Goal: Transaction & Acquisition: Book appointment/travel/reservation

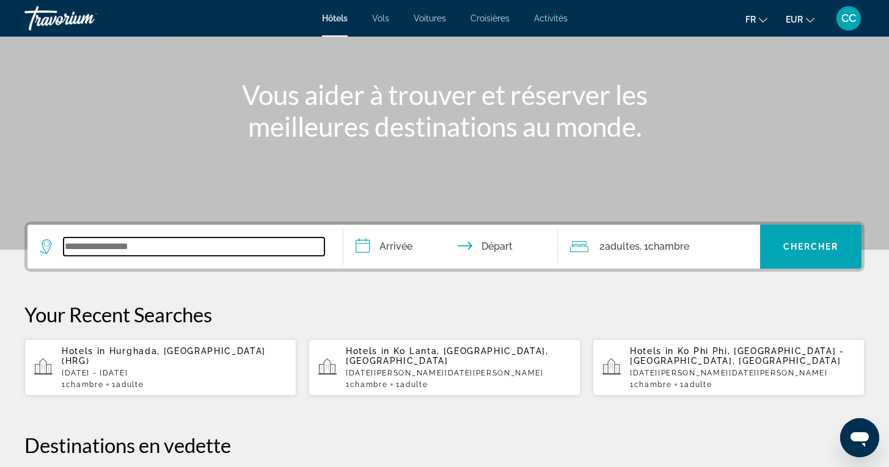
click at [140, 249] on input "Search widget" at bounding box center [194, 247] width 261 height 18
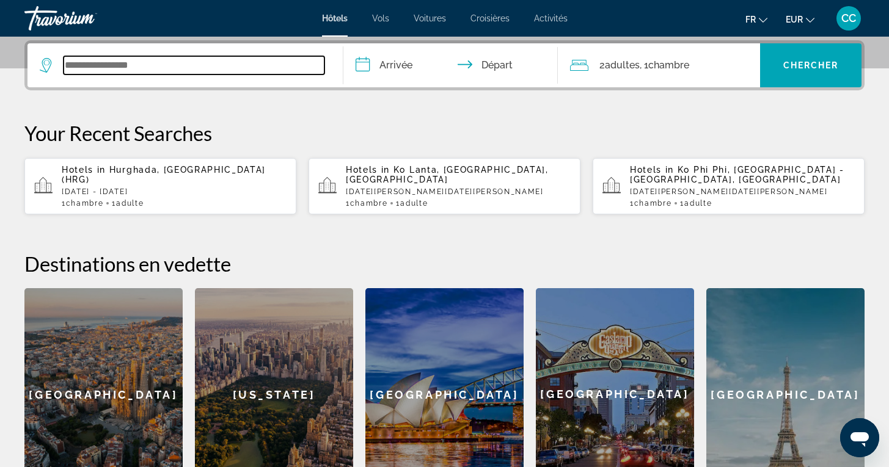
scroll to position [299, 0]
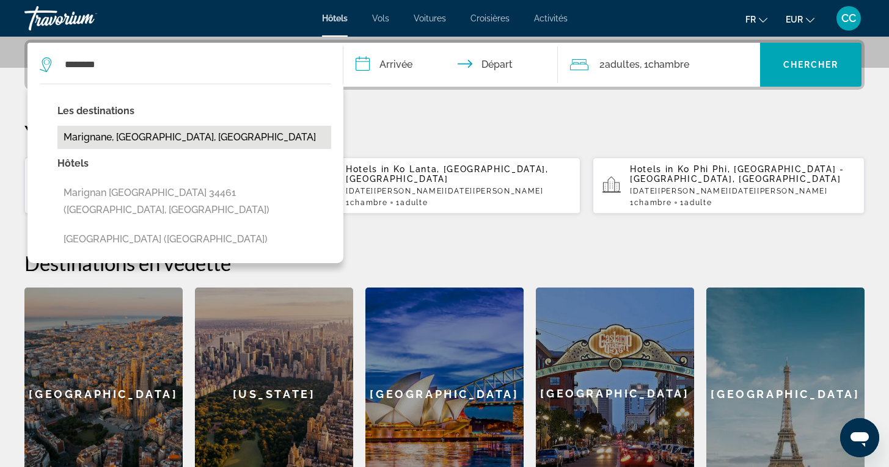
drag, startPoint x: 140, startPoint y: 249, endPoint x: 169, endPoint y: 140, distance: 111.7
click at [169, 140] on button "Marignane, [GEOGRAPHIC_DATA], [GEOGRAPHIC_DATA]" at bounding box center [194, 137] width 274 height 23
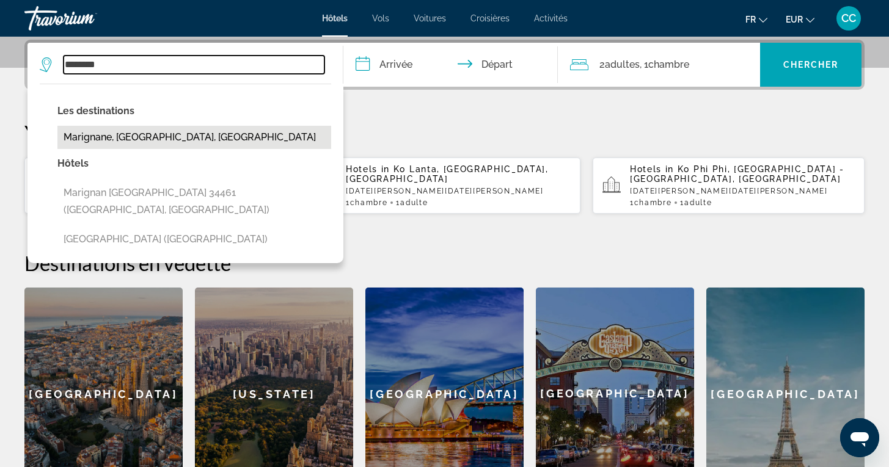
type input "**********"
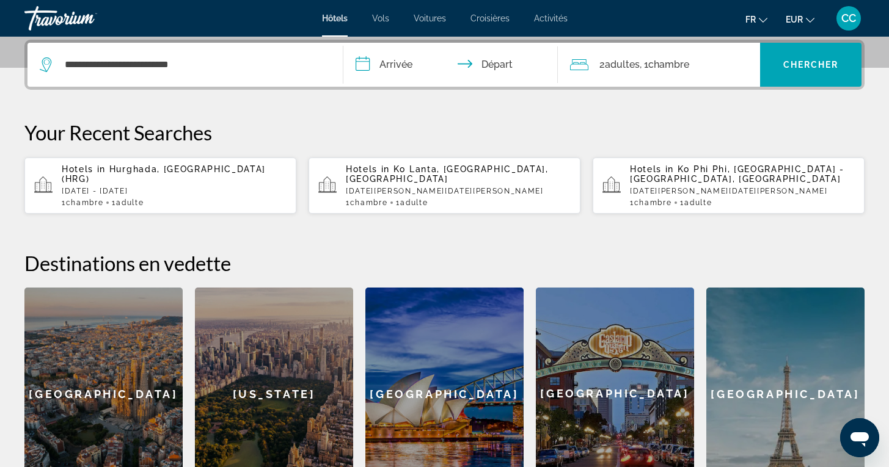
click at [395, 67] on input "**********" at bounding box center [452, 67] width 219 height 48
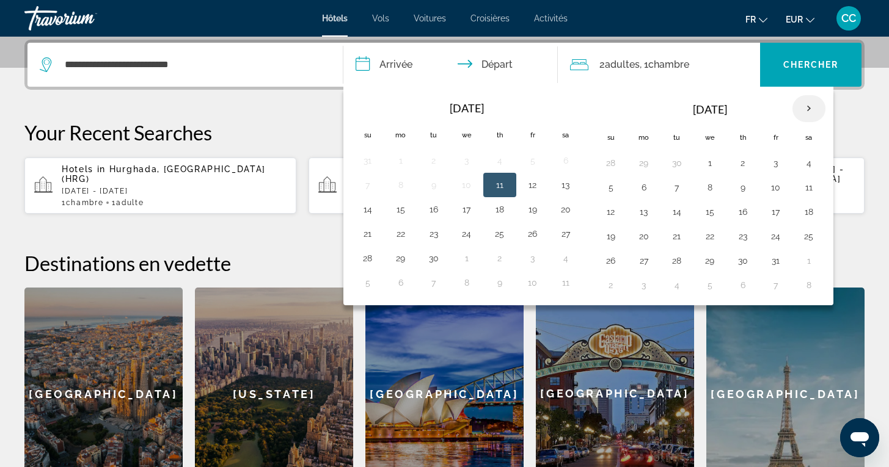
click at [807, 108] on th "Next month" at bounding box center [808, 108] width 33 height 27
click at [735, 189] on button "6" at bounding box center [743, 187] width 20 height 17
click at [771, 189] on button "7" at bounding box center [776, 187] width 20 height 17
type input "**********"
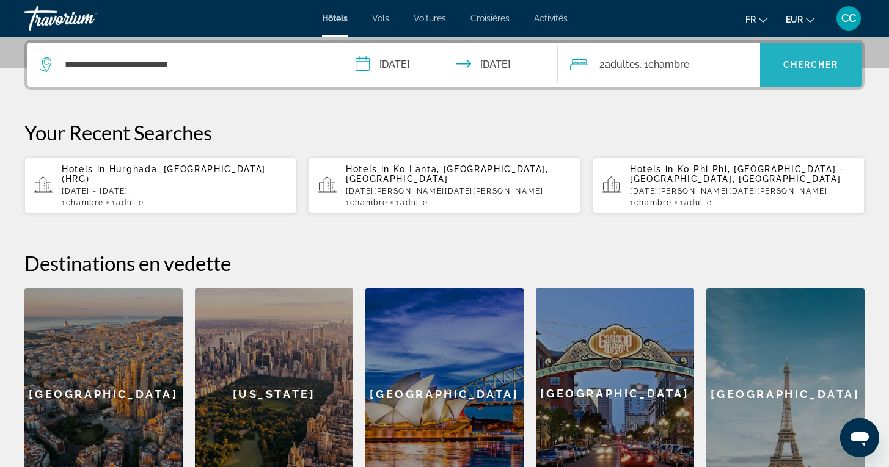
click at [807, 68] on span "Chercher" at bounding box center [811, 65] width 56 height 10
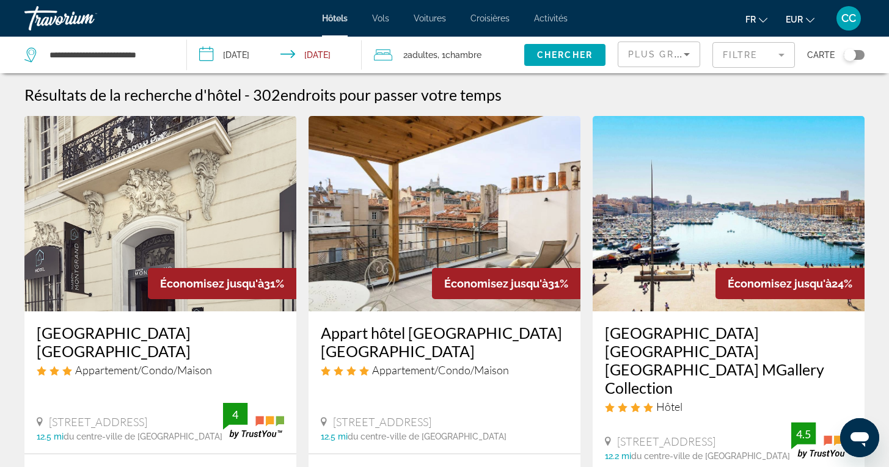
click at [782, 57] on mat-form-field "Filtre" at bounding box center [753, 55] width 82 height 26
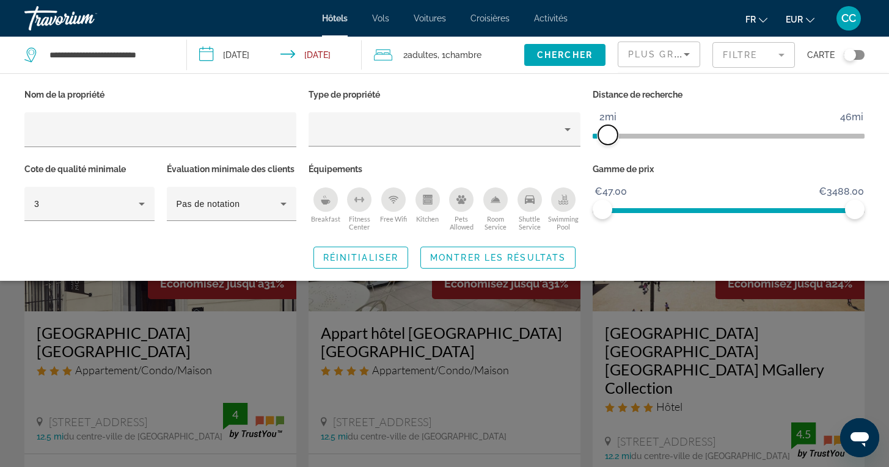
drag, startPoint x: 763, startPoint y: 137, endPoint x: 611, endPoint y: 144, distance: 151.6
click at [611, 142] on span "ngx-slider" at bounding box center [608, 135] width 20 height 20
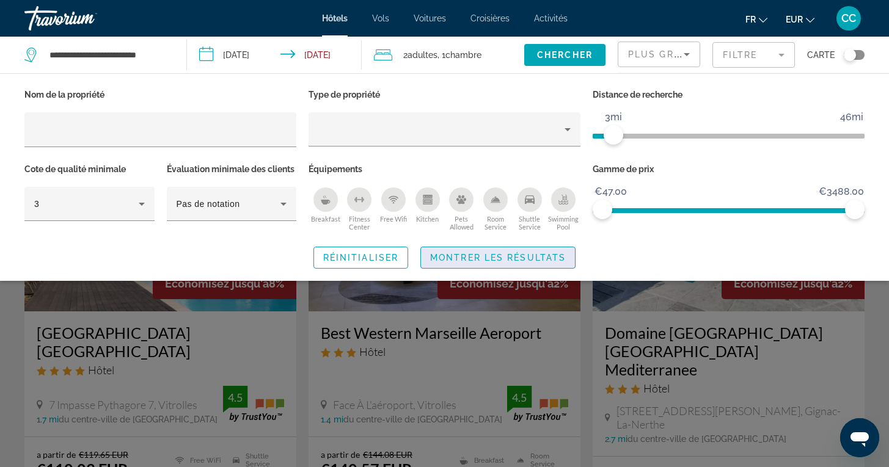
click at [533, 263] on span "Montrer les résultats" at bounding box center [498, 258] width 136 height 10
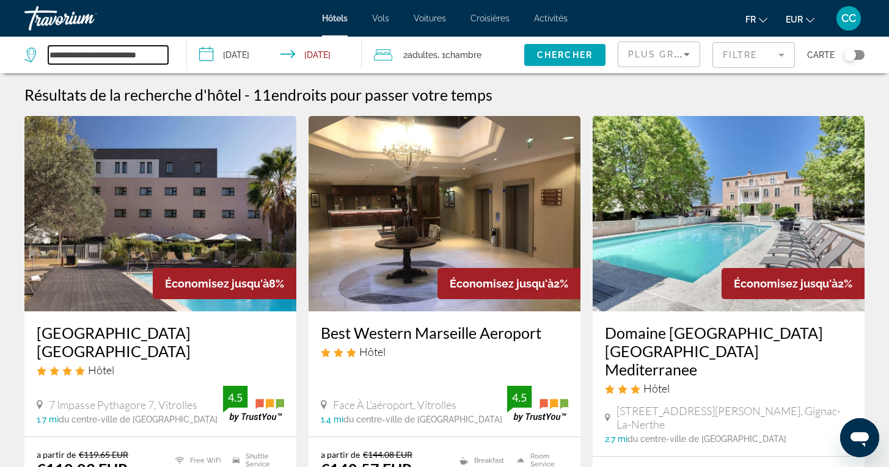
drag, startPoint x: 49, startPoint y: 54, endPoint x: 172, endPoint y: 53, distance: 122.8
click at [172, 54] on div "**********" at bounding box center [99, 55] width 150 height 37
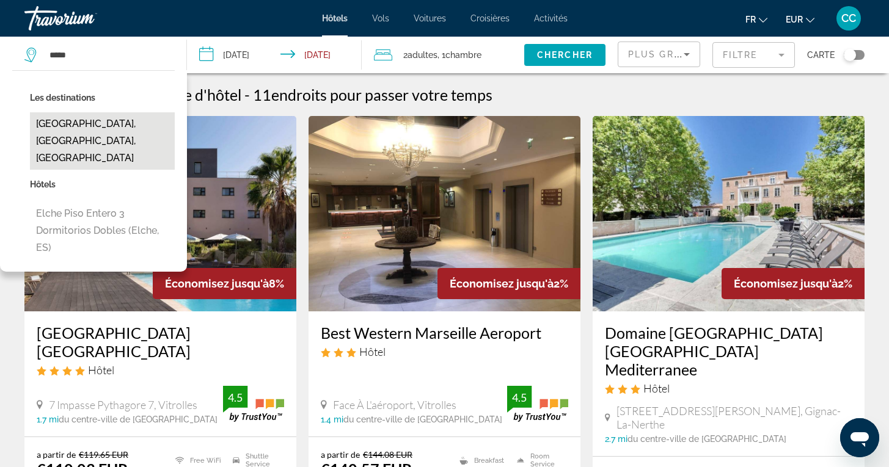
click at [118, 118] on button "[GEOGRAPHIC_DATA], [GEOGRAPHIC_DATA], [GEOGRAPHIC_DATA]" at bounding box center [102, 140] width 145 height 57
type input "**********"
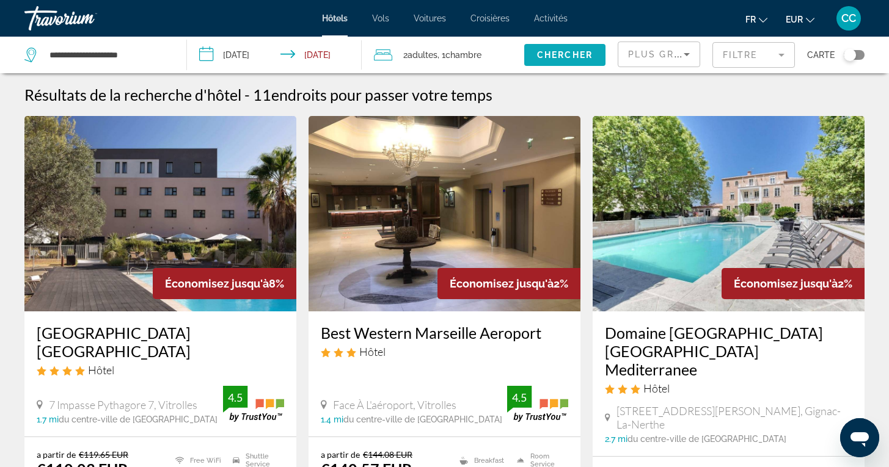
click at [554, 55] on span "Chercher" at bounding box center [565, 55] width 56 height 10
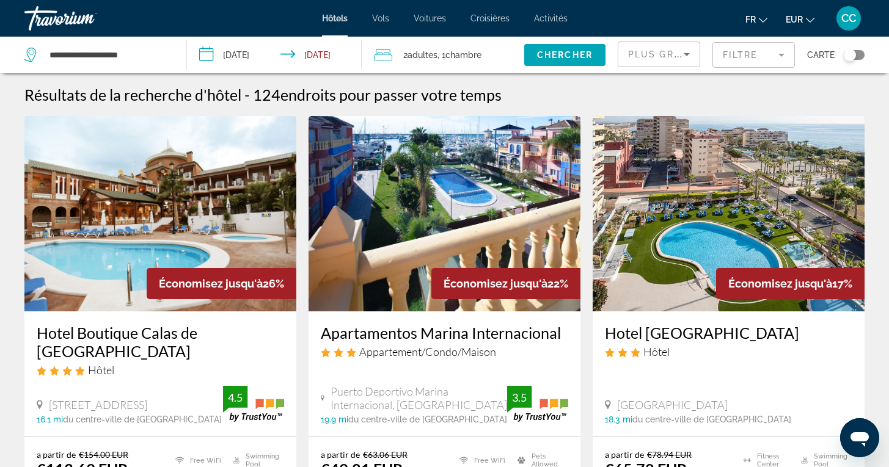
click at [857, 53] on div "Toggle map" at bounding box center [854, 55] width 21 height 10
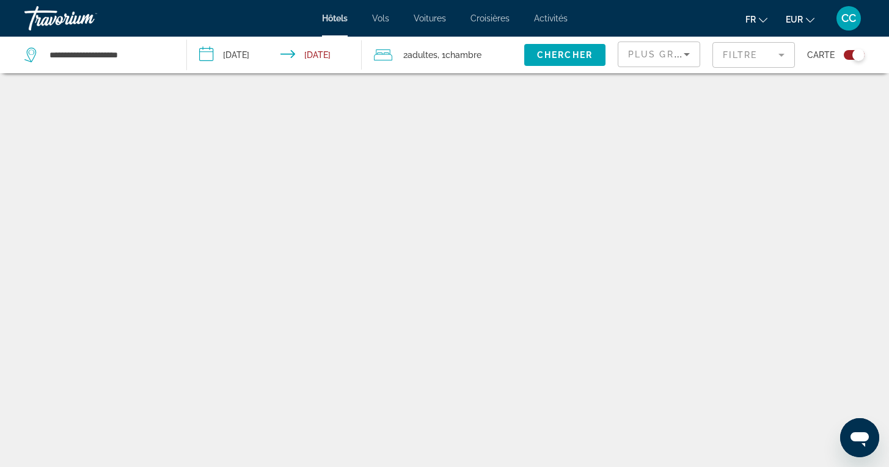
scroll to position [73, 0]
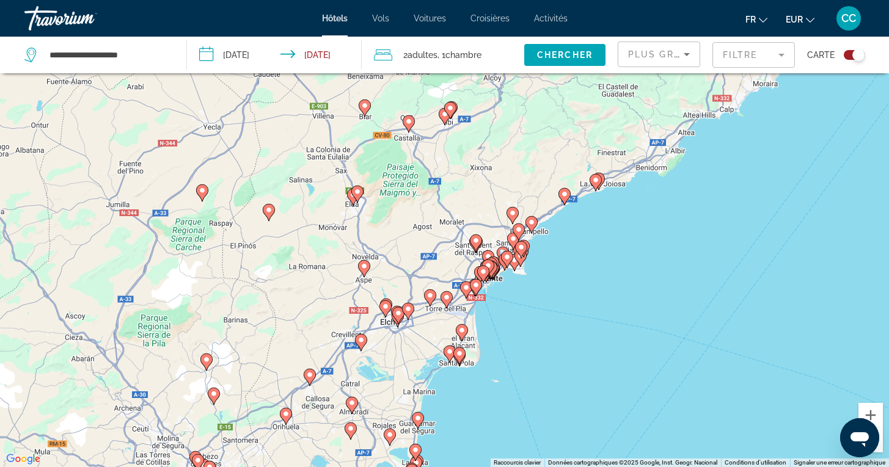
drag, startPoint x: 576, startPoint y: 266, endPoint x: 529, endPoint y: 357, distance: 102.4
click at [529, 357] on div "Pour activer le glissement avec le clavier, appuyez sur Alt+Entrée. Une fois ce…" at bounding box center [444, 233] width 889 height 467
click at [871, 416] on button "Zoom avant" at bounding box center [870, 415] width 24 height 24
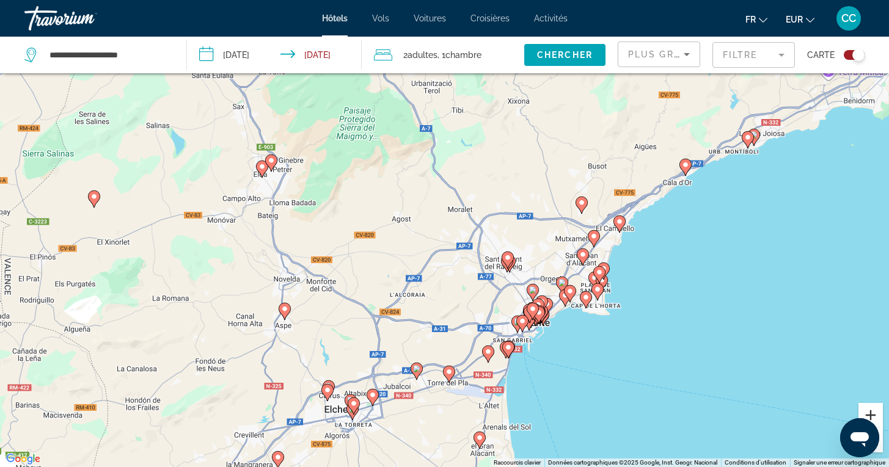
click at [871, 417] on button "Zoom avant" at bounding box center [870, 415] width 24 height 24
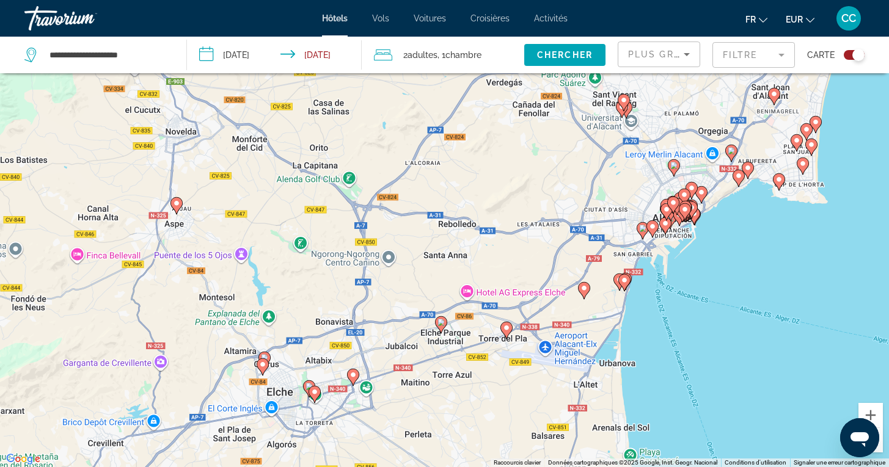
drag, startPoint x: 735, startPoint y: 440, endPoint x: 789, endPoint y: 246, distance: 200.8
click at [789, 246] on div "Pour activer le glissement avec le clavier, appuyez sur Alt+Entrée. Une fois ce…" at bounding box center [444, 233] width 889 height 467
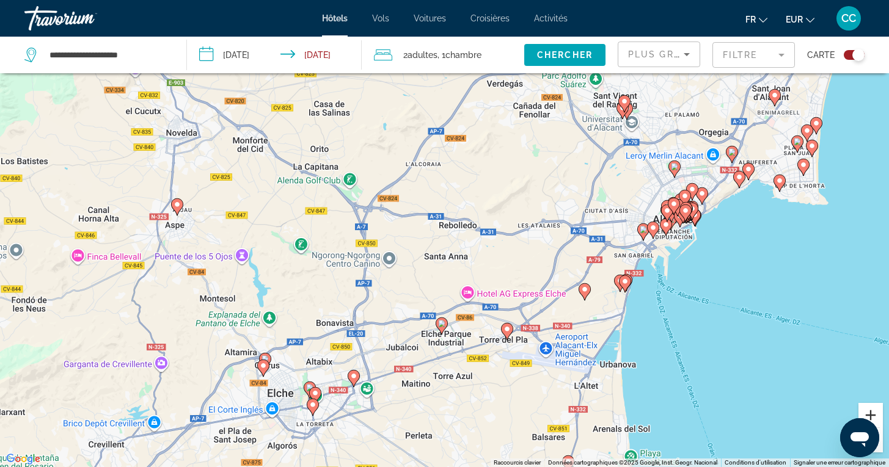
click at [869, 412] on button "Zoom avant" at bounding box center [870, 415] width 24 height 24
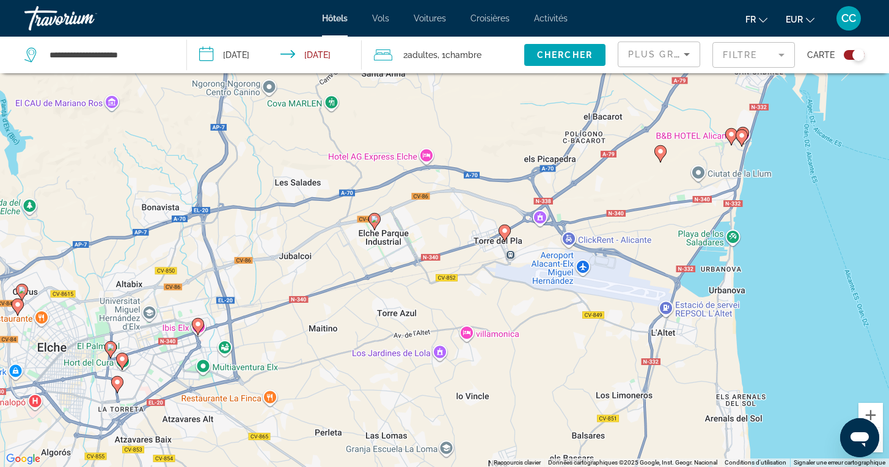
drag, startPoint x: 819, startPoint y: 437, endPoint x: 755, endPoint y: 231, distance: 215.6
click at [755, 231] on div "Pour activer le glissement avec le clavier, appuyez sur Alt+Entrée. Une fois ce…" at bounding box center [444, 233] width 889 height 467
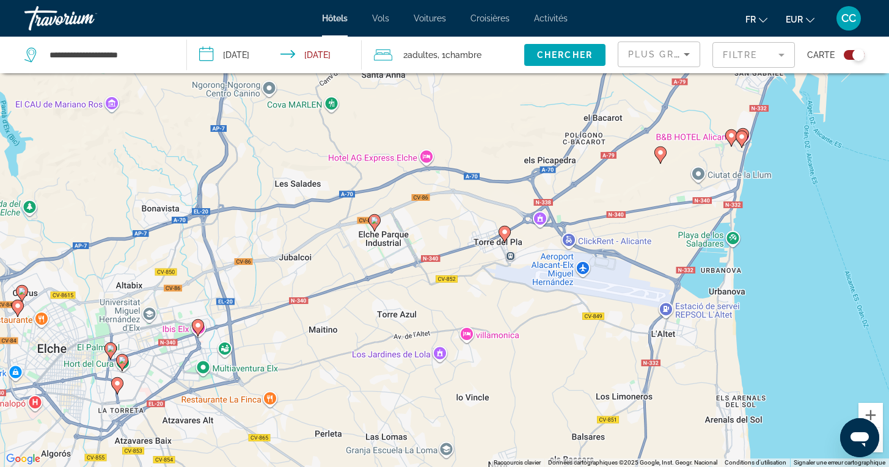
click at [505, 235] on image "Main content" at bounding box center [504, 231] width 7 height 7
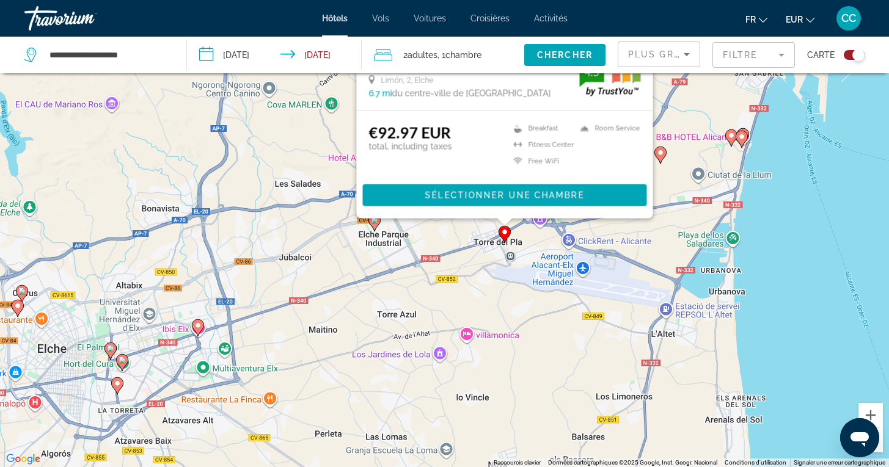
scroll to position [0, 0]
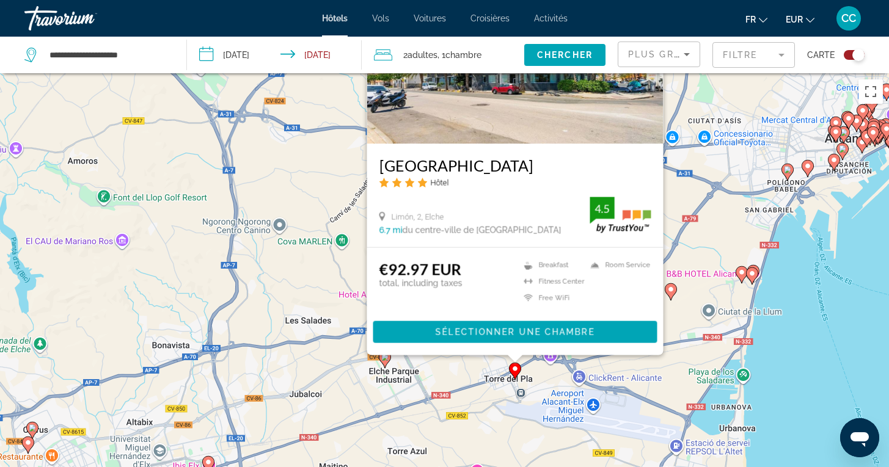
drag, startPoint x: 776, startPoint y: 436, endPoint x: 785, endPoint y: 291, distance: 145.1
click at [785, 291] on div "Pour activer le glissement avec le clavier, appuyez sur Alt+Entrée. Une fois ce…" at bounding box center [444, 306] width 889 height 467
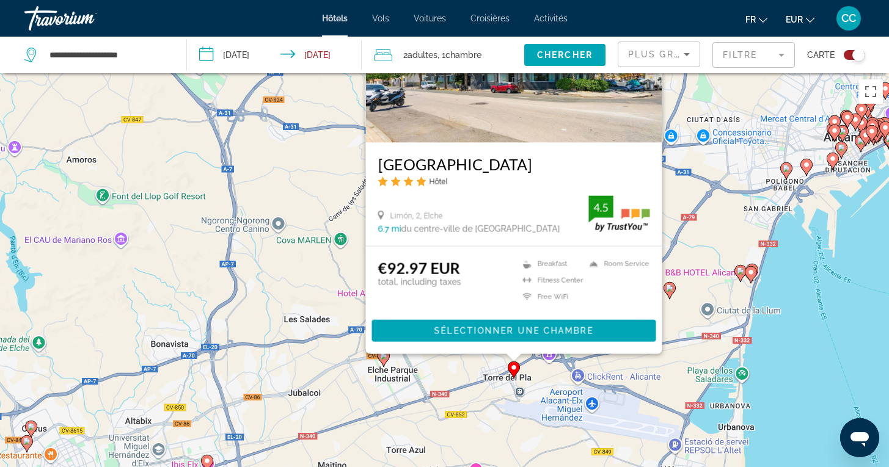
click at [801, 336] on div "Pour activer le glissement avec le clavier, appuyez sur Alt+Entrée. Une fois ce…" at bounding box center [444, 306] width 889 height 467
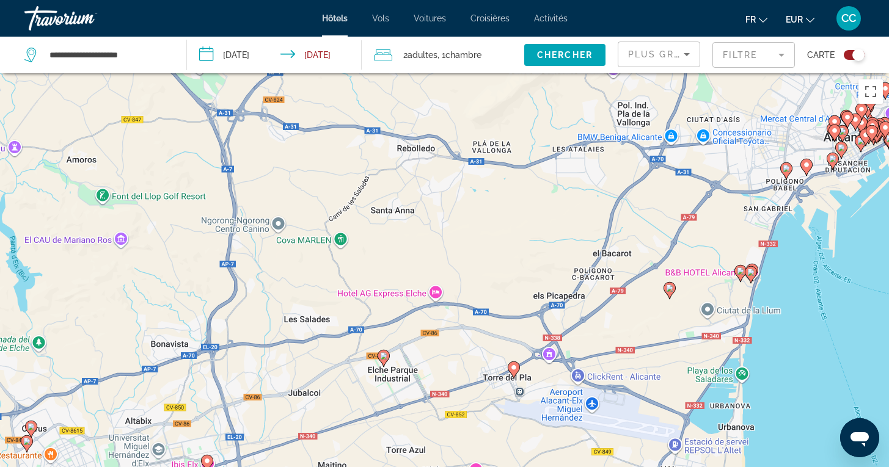
click at [671, 291] on image "Main content" at bounding box center [669, 288] width 7 height 7
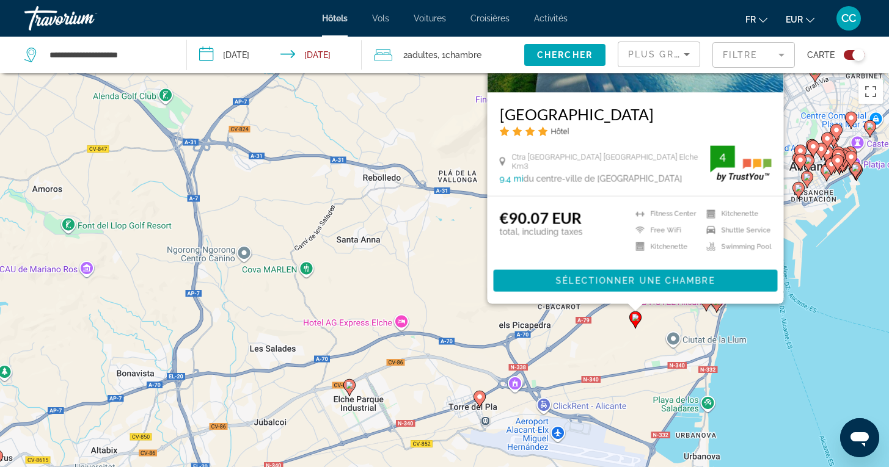
drag, startPoint x: 847, startPoint y: 461, endPoint x: 812, endPoint y: 264, distance: 200.4
click at [811, 263] on div "Pour activer le glissement avec le clavier, appuyez sur Alt+Entrée. Une fois ce…" at bounding box center [444, 306] width 889 height 467
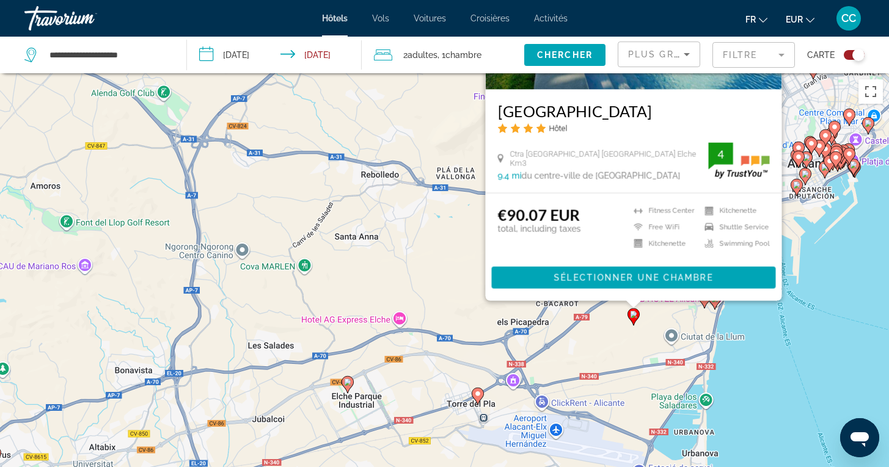
click at [763, 360] on div "Pour activer le glissement avec le clavier, appuyez sur Alt+Entrée. Une fois ce…" at bounding box center [444, 306] width 889 height 467
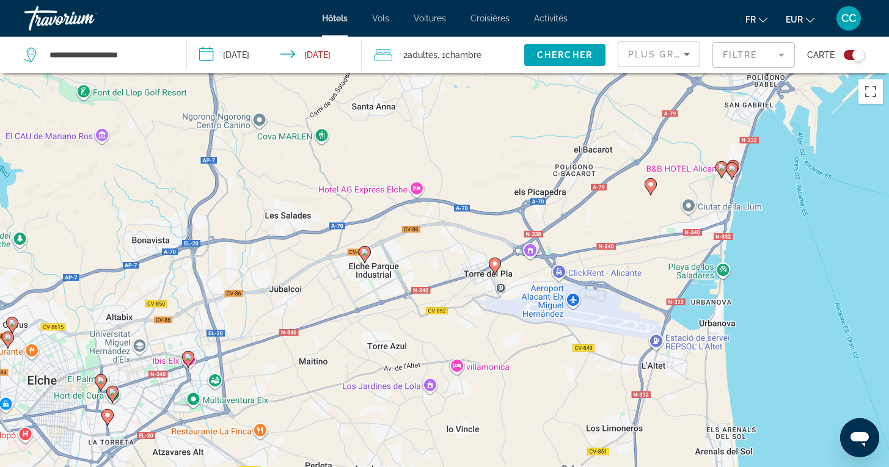
drag, startPoint x: 621, startPoint y: 414, endPoint x: 638, endPoint y: 282, distance: 133.0
click at [638, 282] on div "Pour activer le glissement avec le clavier, appuyez sur Alt+Entrée. Une fois ce…" at bounding box center [444, 306] width 889 height 467
click at [363, 256] on icon "Main content" at bounding box center [364, 254] width 11 height 16
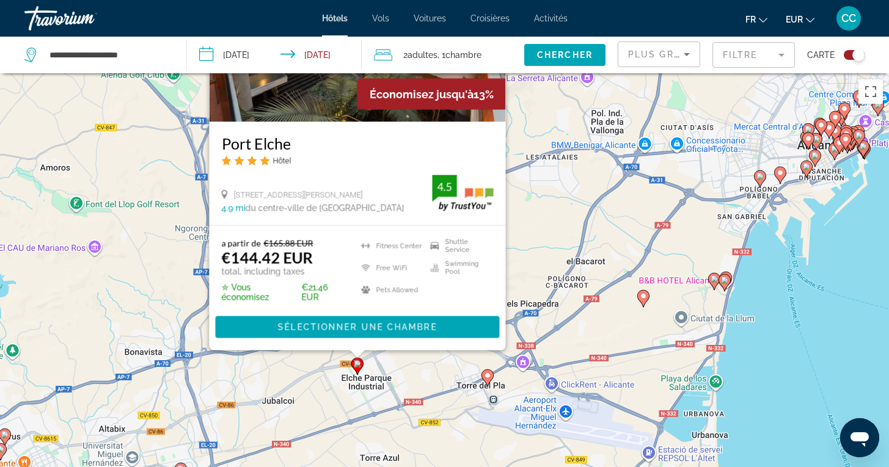
drag, startPoint x: 768, startPoint y: 453, endPoint x: 761, endPoint y: 286, distance: 166.9
click at [760, 286] on div "Pour activer le glissement avec le clavier, appuyez sur Alt+Entrée. Une fois ce…" at bounding box center [444, 306] width 889 height 467
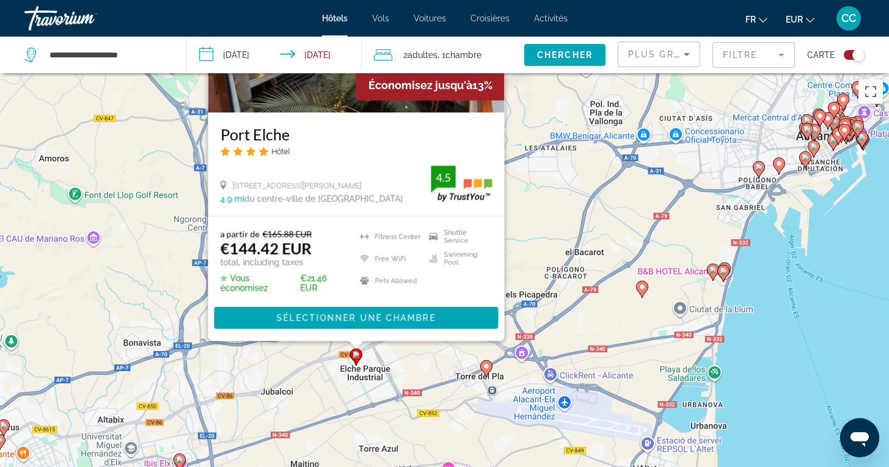
click at [761, 286] on div "Pour activer le glissement avec le clavier, appuyez sur Alt+Entrée. Une fois ce…" at bounding box center [444, 306] width 889 height 467
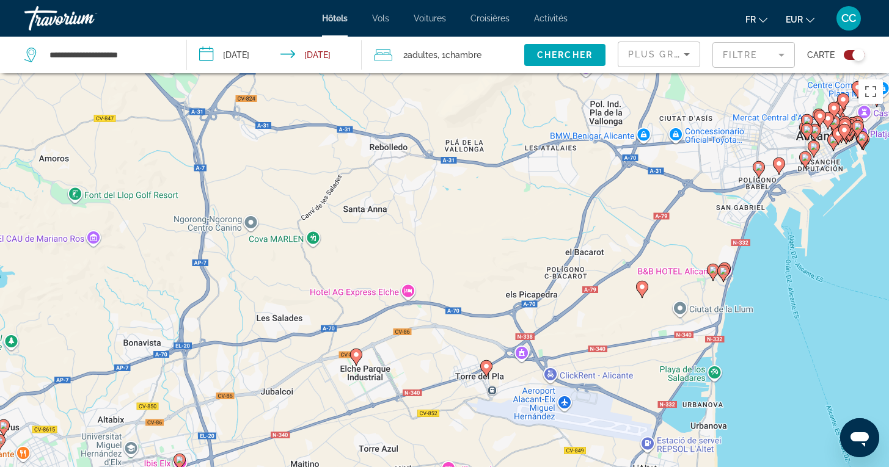
click at [710, 269] on image "Main content" at bounding box center [712, 269] width 7 height 7
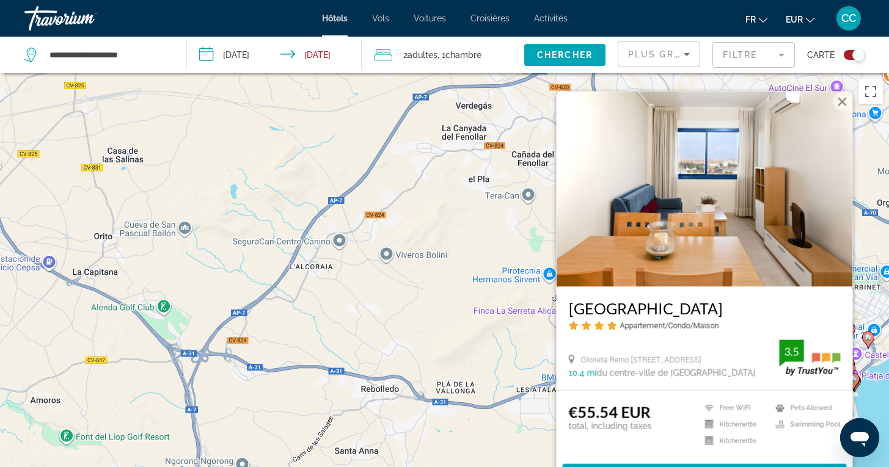
click at [878, 403] on div "Pour activer le glissement avec le clavier, appuyez sur Alt+Entrée. Une fois ce…" at bounding box center [444, 306] width 889 height 467
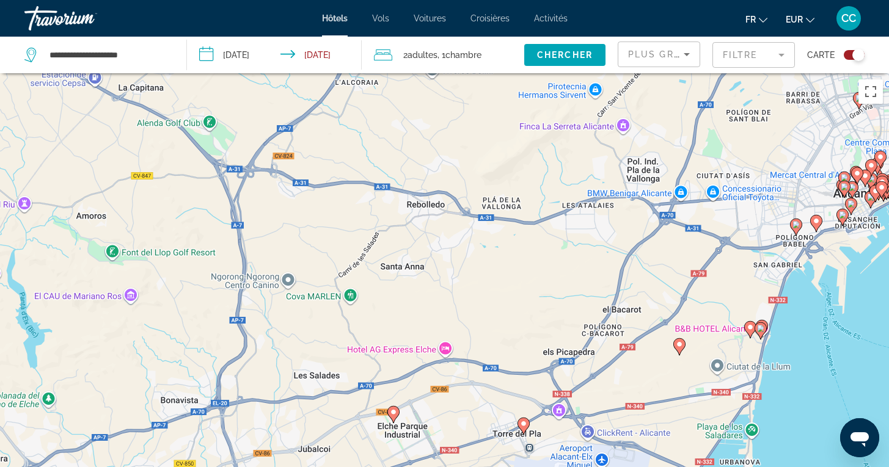
drag, startPoint x: 694, startPoint y: 455, endPoint x: 742, endPoint y: 260, distance: 200.4
click at [742, 260] on div "Pour activer le glissement avec le clavier, appuyez sur Alt+Entrée. Une fois ce…" at bounding box center [444, 306] width 889 height 467
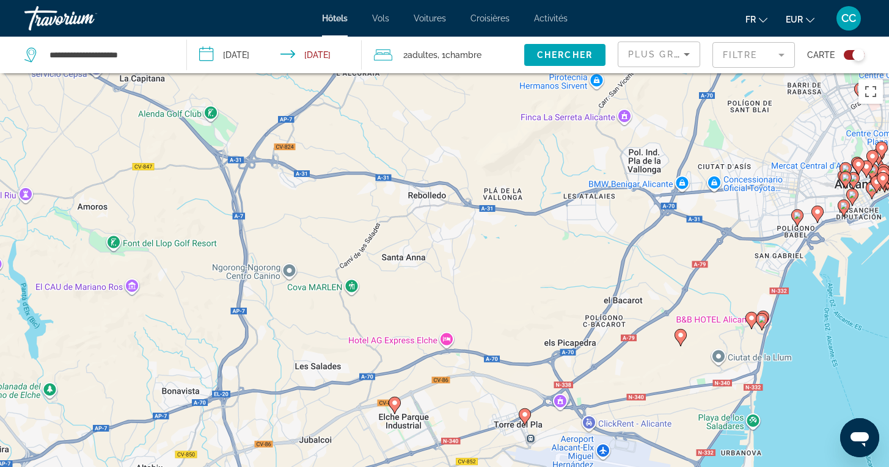
click at [760, 322] on image "Main content" at bounding box center [761, 319] width 7 height 7
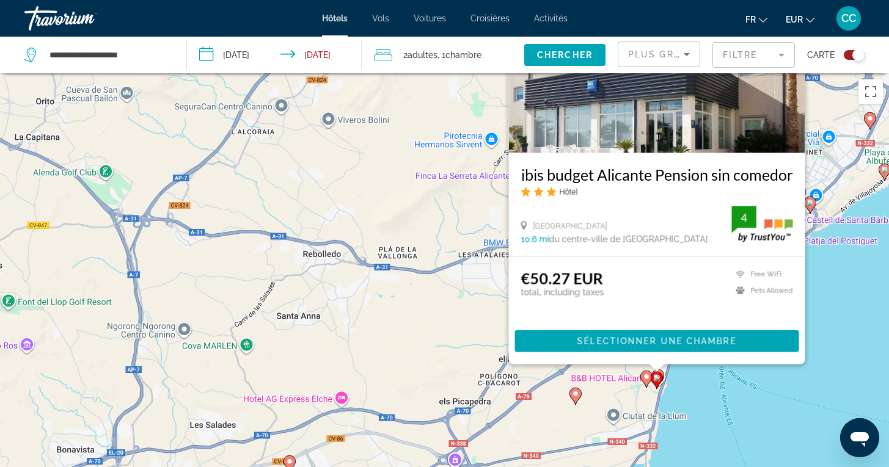
drag, startPoint x: 866, startPoint y: 409, endPoint x: 818, endPoint y: 275, distance: 142.8
click at [818, 274] on div "Pour activer le glissement avec le clavier, appuyez sur Alt+Entrée. Une fois ce…" at bounding box center [444, 306] width 889 height 467
click at [712, 403] on div "Pour activer le glissement avec le clavier, appuyez sur Alt+Entrée. Une fois ce…" at bounding box center [444, 306] width 889 height 467
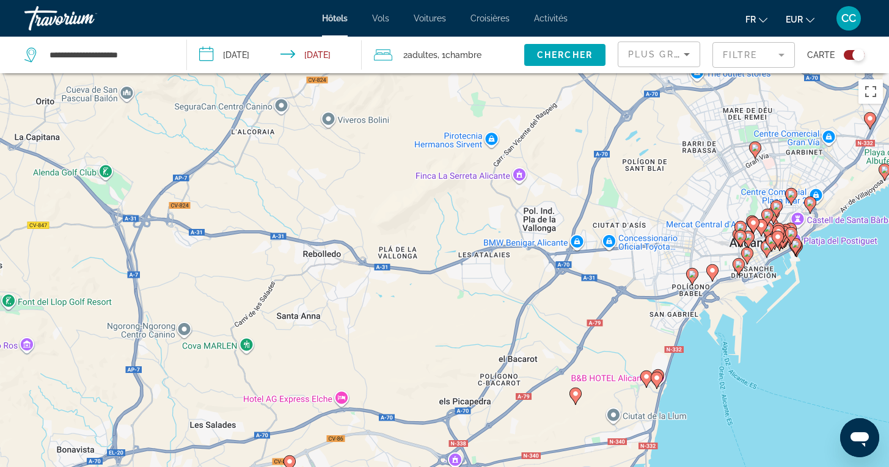
click at [575, 397] on image "Main content" at bounding box center [575, 393] width 7 height 7
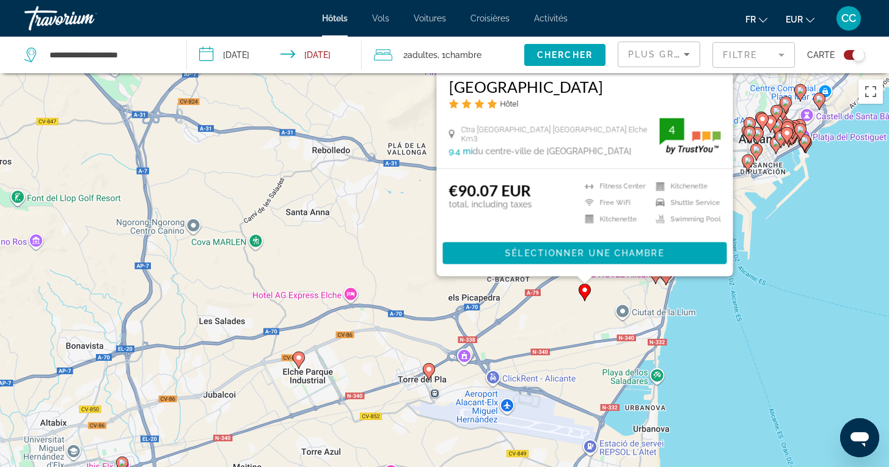
drag, startPoint x: 774, startPoint y: 448, endPoint x: 783, endPoint y: 227, distance: 221.9
click at [783, 226] on div "Pour activer le glissement avec le clavier, appuyez sur Alt+Entrée. Une fois ce…" at bounding box center [444, 306] width 889 height 467
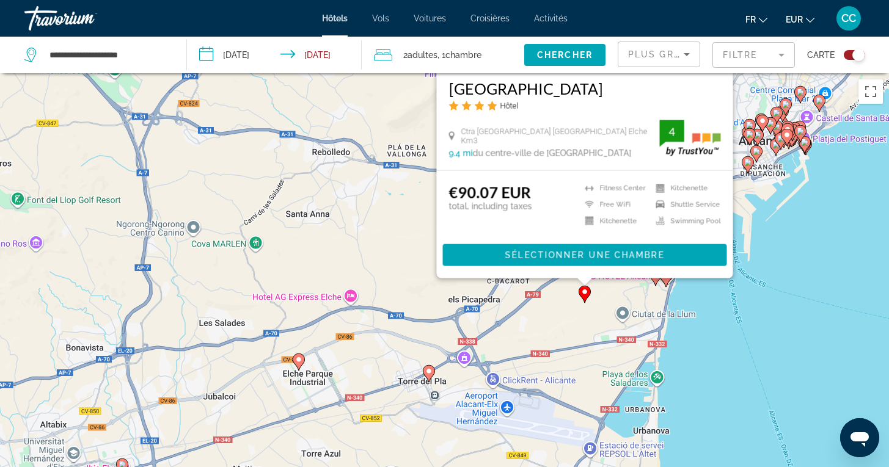
click at [767, 298] on div "Pour activer le glissement avec le clavier, appuyez sur Alt+Entrée. Une fois ce…" at bounding box center [444, 306] width 889 height 467
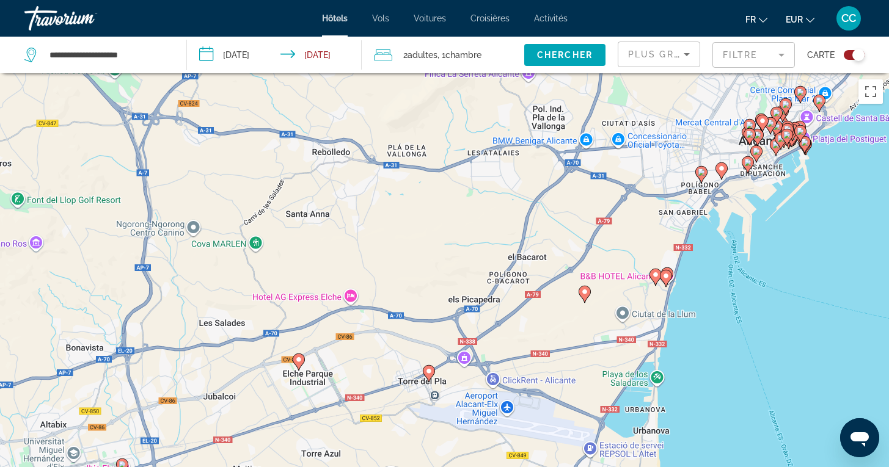
click at [668, 268] on icon "Main content" at bounding box center [666, 276] width 11 height 16
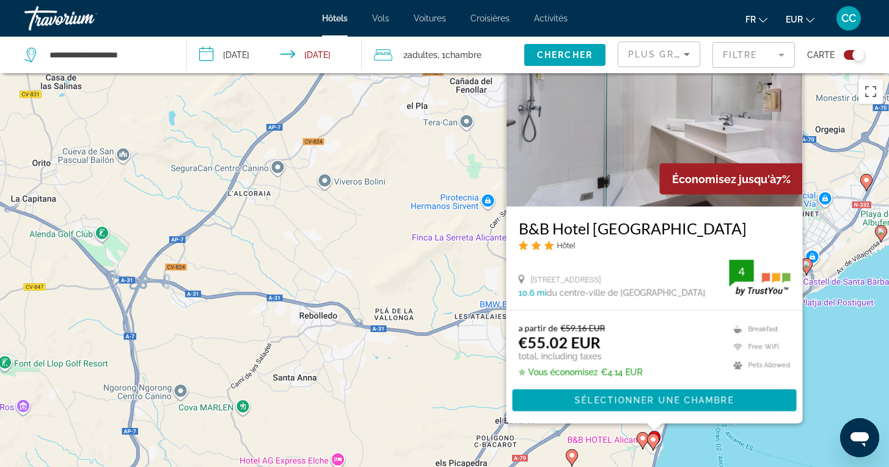
drag, startPoint x: 831, startPoint y: 416, endPoint x: 817, endPoint y: 336, distance: 81.1
click at [817, 336] on div "Pour activer le glissement avec le clavier, appuyez sur Alt+Entrée. Une fois ce…" at bounding box center [444, 306] width 889 height 467
click at [605, 233] on h3 "B&B Hotel [GEOGRAPHIC_DATA]" at bounding box center [654, 228] width 272 height 18
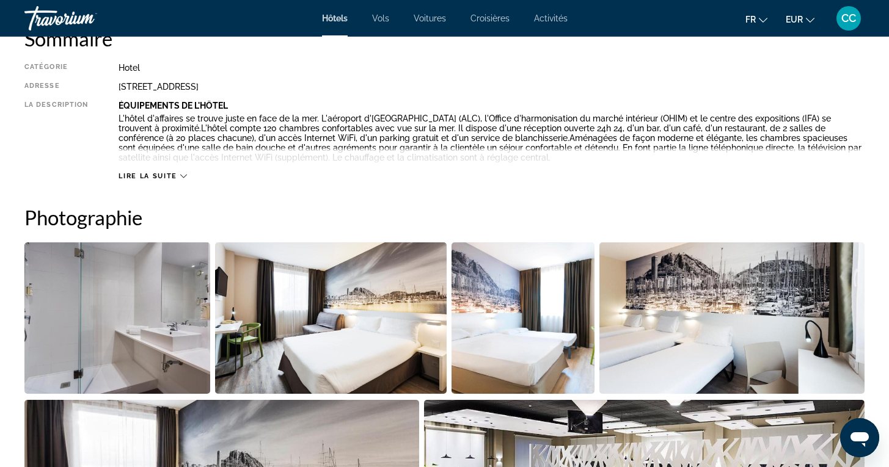
scroll to position [439, 0]
click at [142, 172] on span "Lire la suite" at bounding box center [147, 176] width 58 height 8
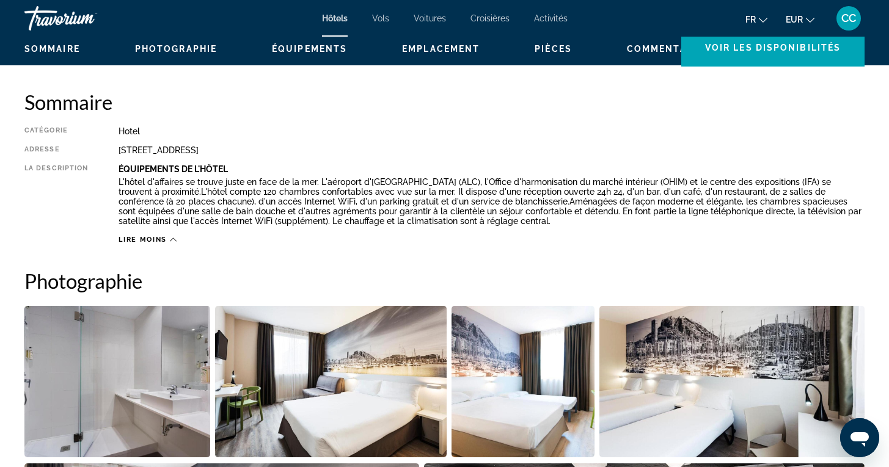
scroll to position [355, 0]
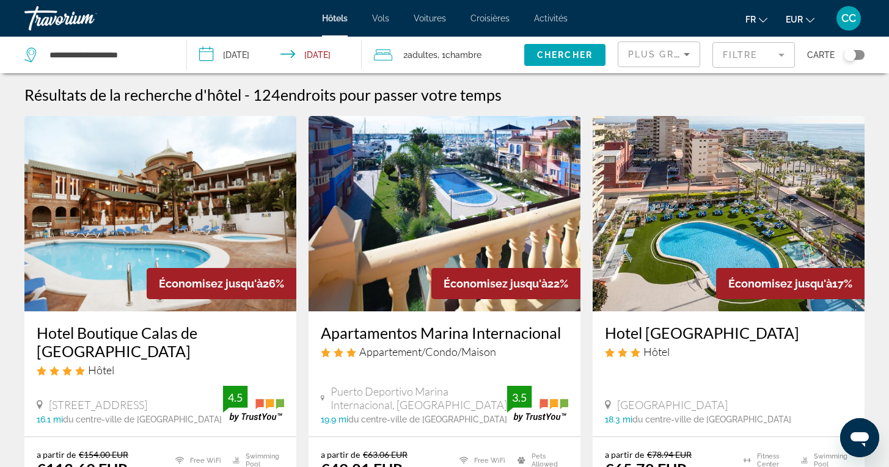
click at [734, 62] on mat-form-field "Filtre" at bounding box center [753, 55] width 82 height 26
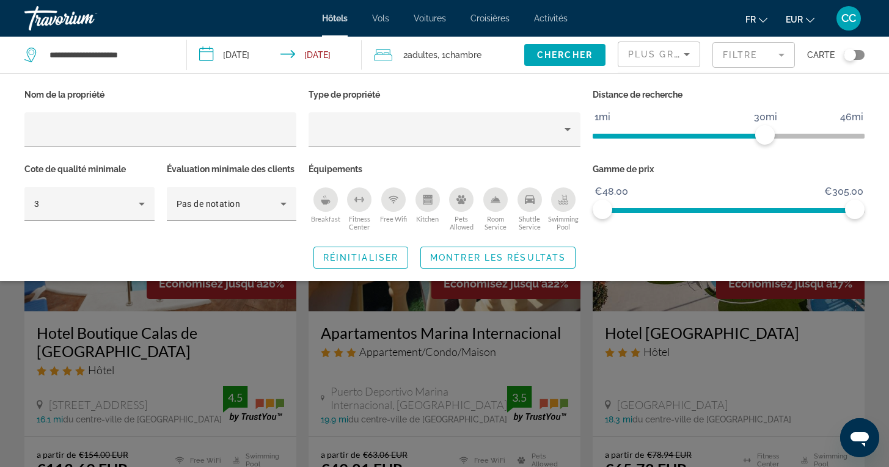
click at [530, 202] on icon "Shuttle Service" at bounding box center [530, 199] width 10 height 9
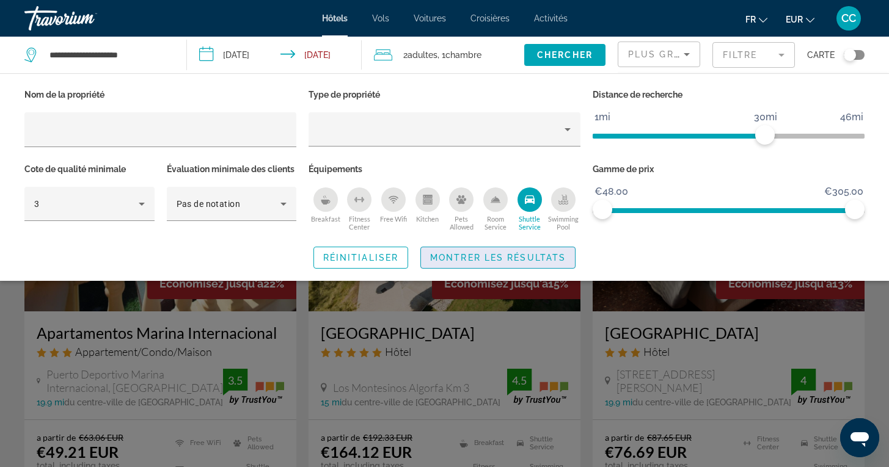
click at [487, 263] on span "Montrer les résultats" at bounding box center [498, 258] width 136 height 10
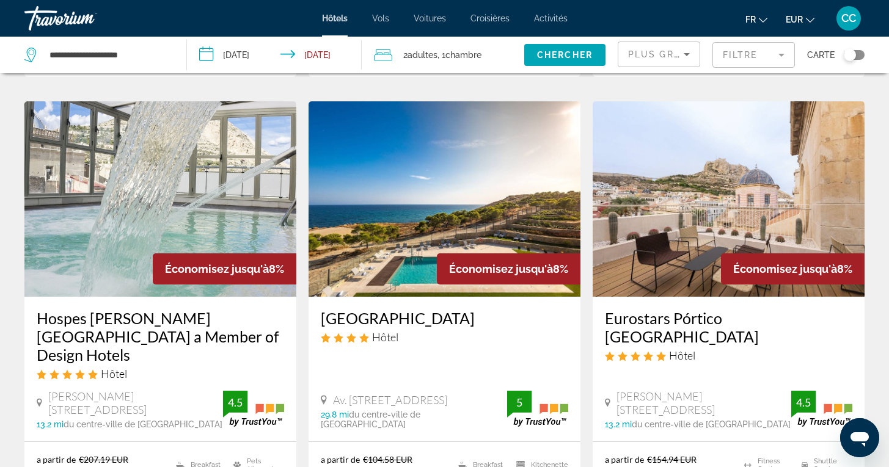
scroll to position [957, 0]
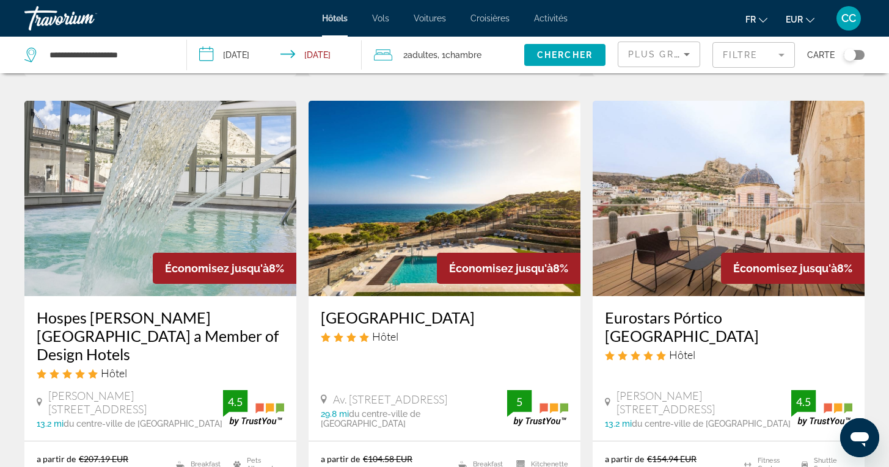
click at [859, 52] on div "Toggle map" at bounding box center [854, 55] width 21 height 10
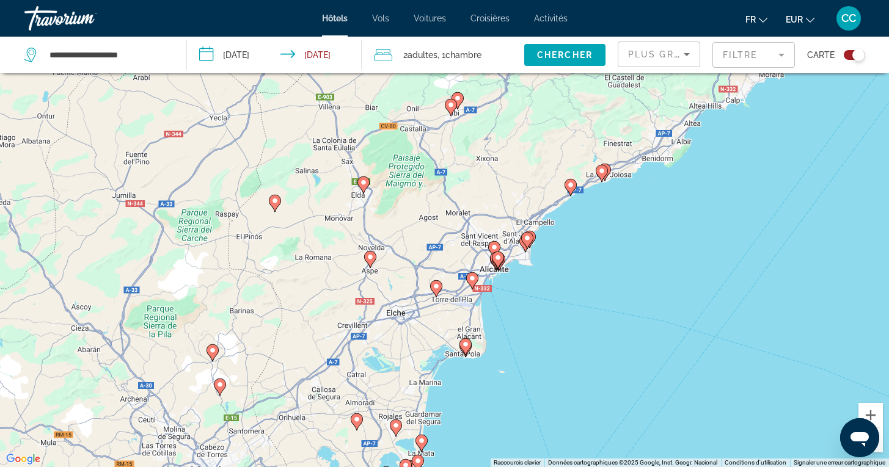
drag, startPoint x: 607, startPoint y: 250, endPoint x: 569, endPoint y: 335, distance: 92.4
click at [569, 336] on div "Pour activer le glissement avec le clavier, appuyez sur Alt+Entrée. Une fois ce…" at bounding box center [444, 233] width 889 height 467
click at [869, 410] on button "Zoom avant" at bounding box center [870, 415] width 24 height 24
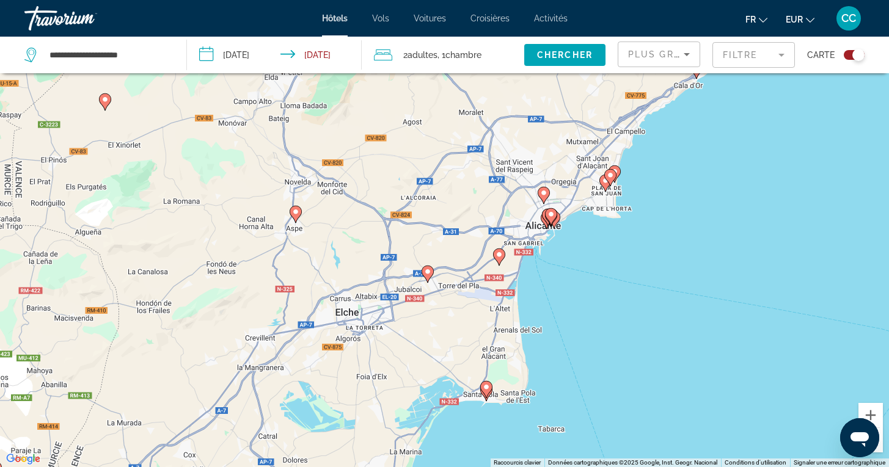
drag, startPoint x: 605, startPoint y: 425, endPoint x: 608, endPoint y: 343, distance: 81.9
click at [608, 343] on div "Pour activer le glissement avec le clavier, appuyez sur Alt+Entrée. Une fois ce…" at bounding box center [444, 233] width 889 height 467
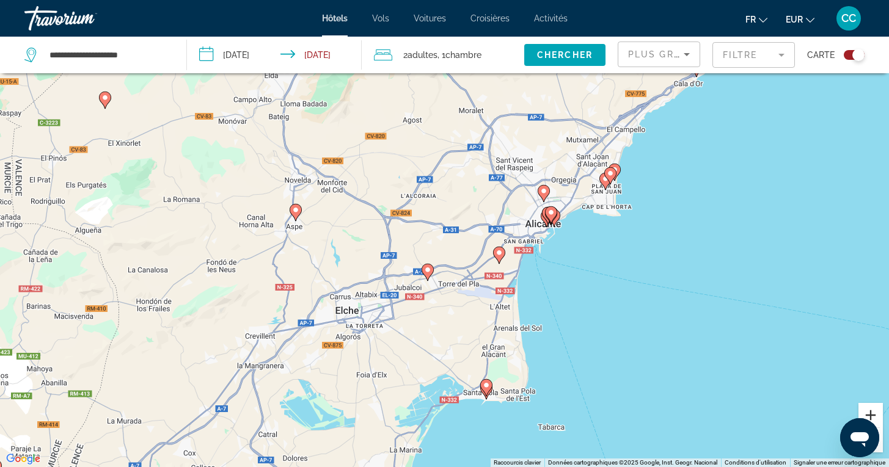
click at [871, 413] on button "Zoom avant" at bounding box center [870, 415] width 24 height 24
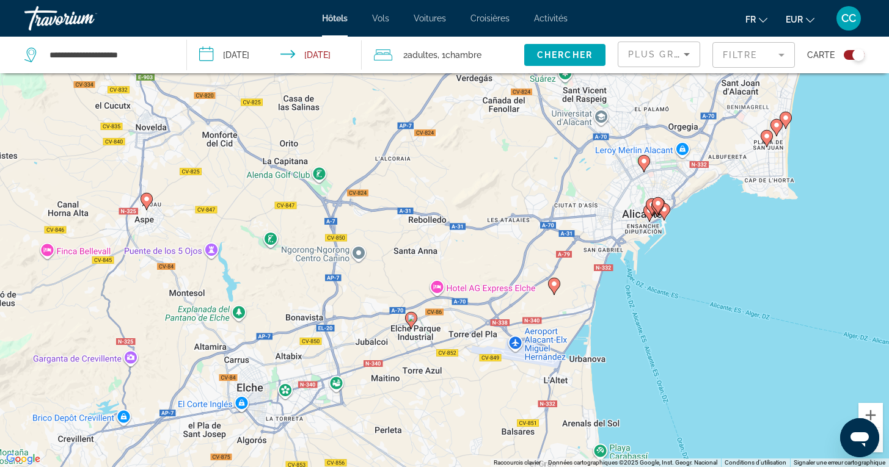
click at [410, 321] on image "Main content" at bounding box center [410, 318] width 7 height 7
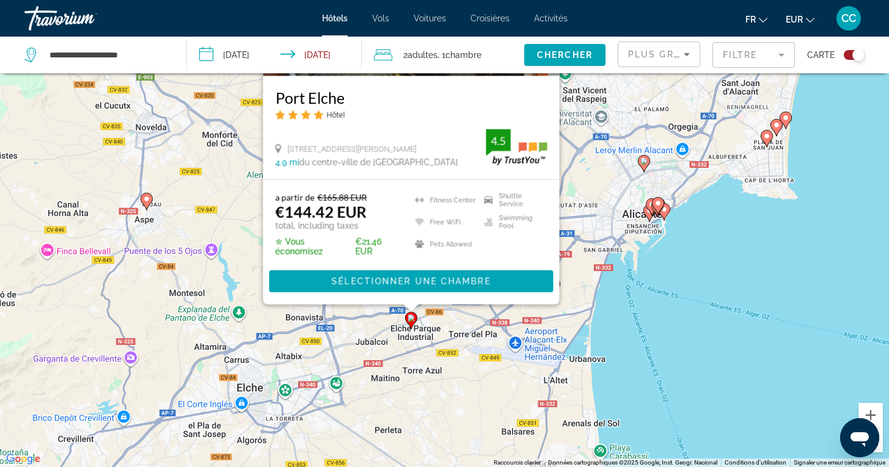
scroll to position [0, 0]
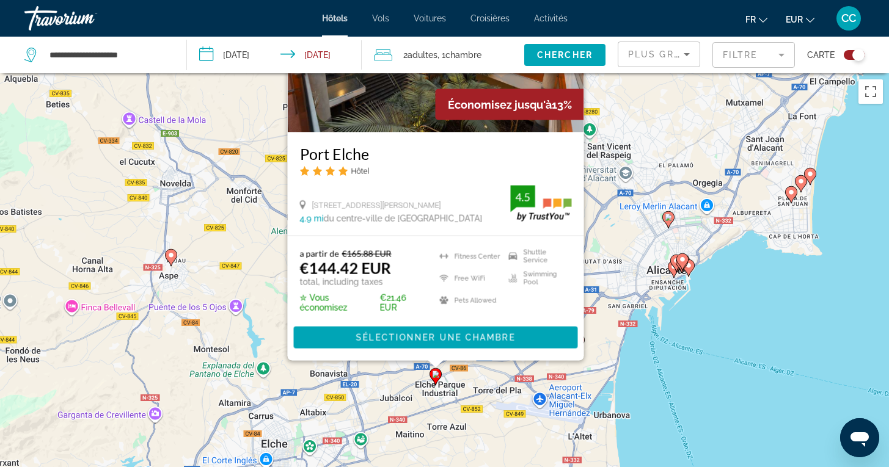
drag, startPoint x: 702, startPoint y: 434, endPoint x: 726, endPoint y: 278, distance: 157.5
click at [726, 278] on div "Pour activer le glissement avec le clavier, appuyez sur Alt+Entrée. Une fois ce…" at bounding box center [444, 306] width 889 height 467
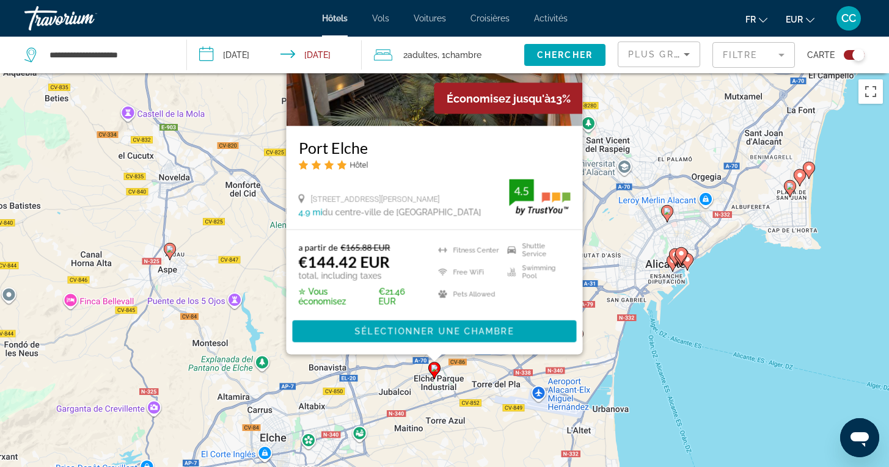
click at [703, 330] on div "Pour activer le glissement avec le clavier, appuyez sur Alt+Entrée. Une fois ce…" at bounding box center [444, 306] width 889 height 467
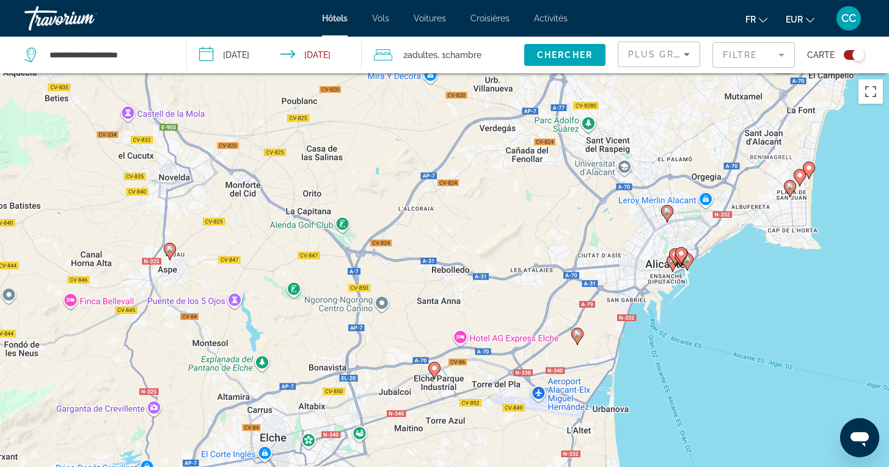
click at [577, 338] on icon "Main content" at bounding box center [576, 336] width 11 height 16
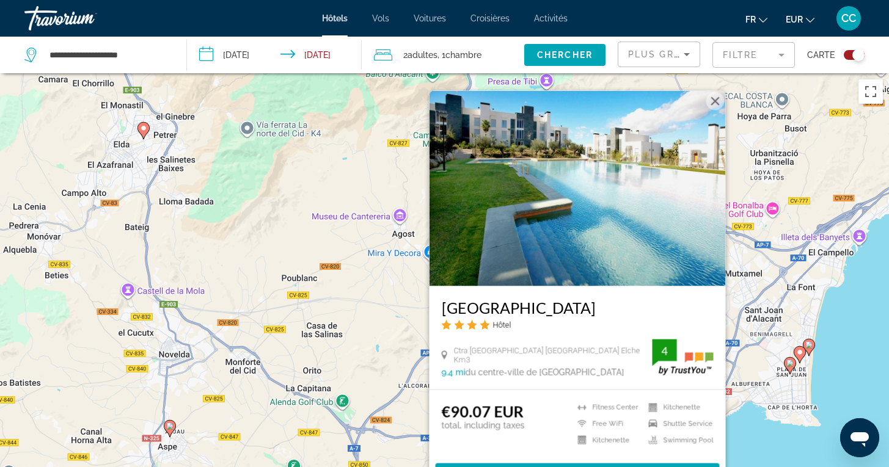
click at [522, 305] on h3 "[GEOGRAPHIC_DATA]" at bounding box center [577, 307] width 272 height 18
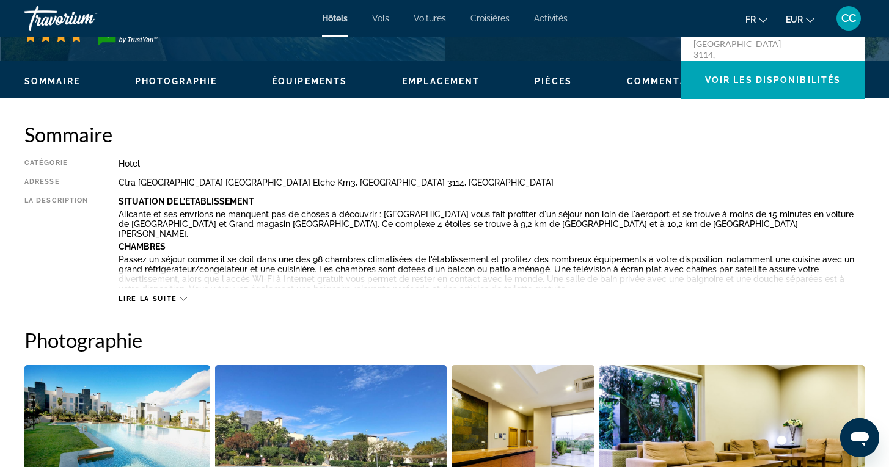
scroll to position [330, 0]
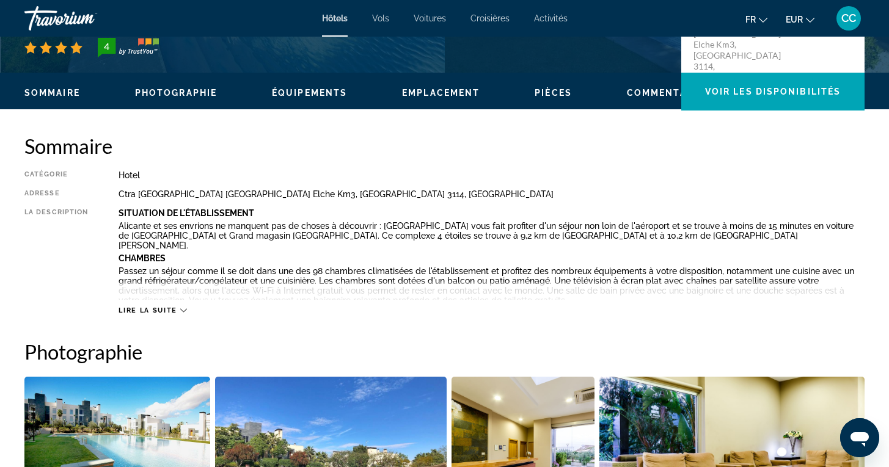
click at [169, 302] on div "Lire la suite" at bounding box center [491, 299] width 746 height 34
click at [166, 308] on span "Lire la suite" at bounding box center [147, 311] width 58 height 8
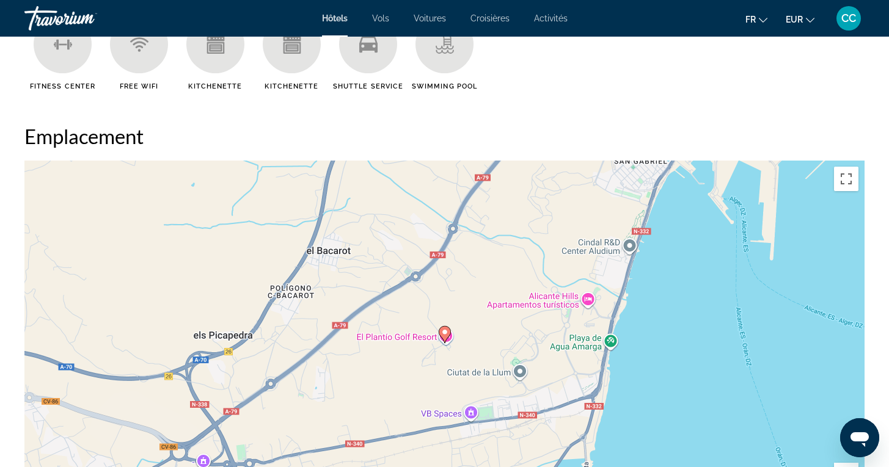
scroll to position [1173, 0]
